Goal: Complete application form

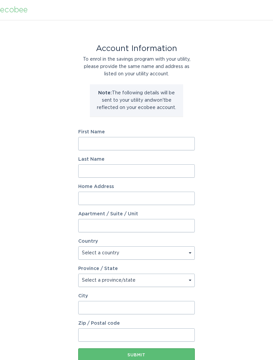
click at [155, 142] on input "First Name" at bounding box center [136, 143] width 117 height 13
type input "[PERSON_NAME]"
click at [143, 174] on input "Last Name" at bounding box center [136, 170] width 117 height 13
type input "[PERSON_NAME]"
click at [149, 196] on input "Home Address" at bounding box center [136, 198] width 117 height 13
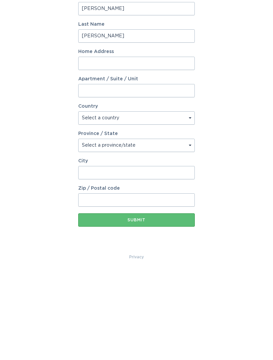
scroll to position [41, 0]
type input "[STREET_ADDRESS]"
select select "US"
type input "Oak Brook"
type input "60523"
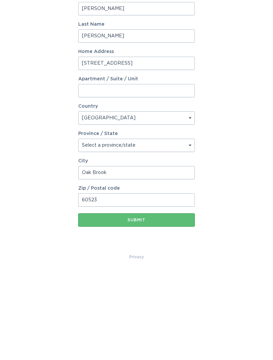
scroll to position [27, 0]
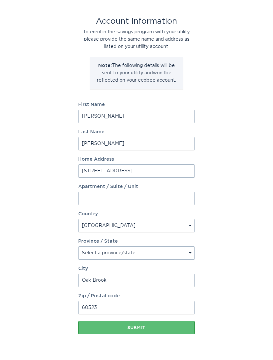
click at [193, 255] on select "Select a province/state [US_STATE] [US_STATE] [US_STATE] [US_STATE] [US_STATE] …" at bounding box center [136, 253] width 117 height 13
select select "IL"
click at [158, 326] on div "Submit" at bounding box center [137, 328] width 110 height 4
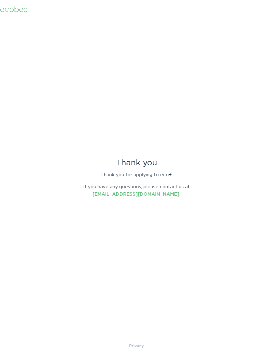
scroll to position [0, 0]
